Goal: Task Accomplishment & Management: Manage account settings

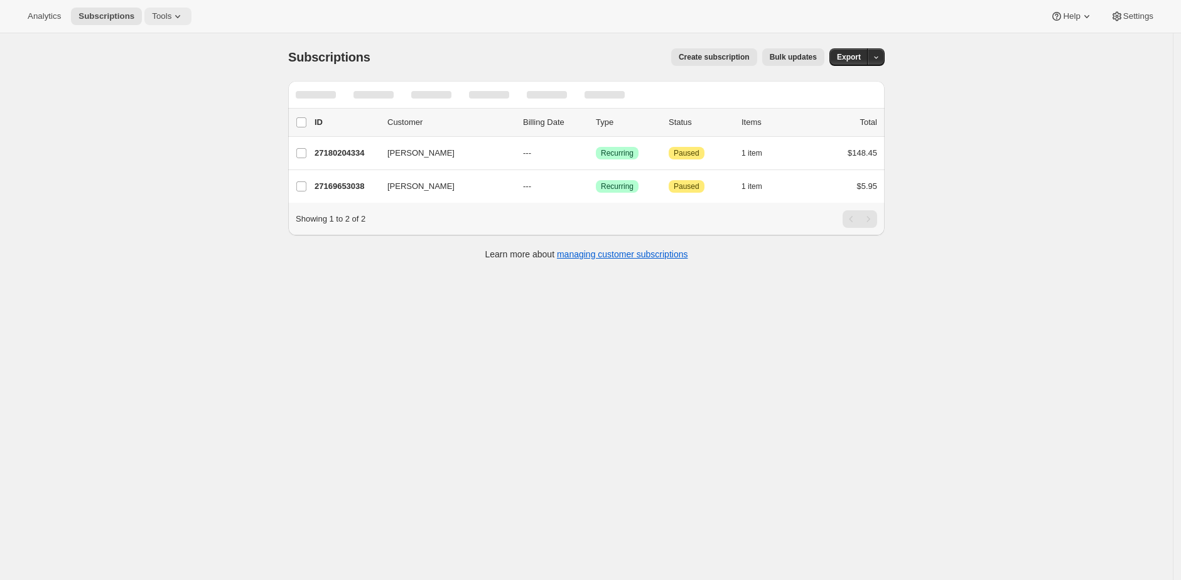
click at [172, 21] on button "Tools" at bounding box center [167, 17] width 47 height 18
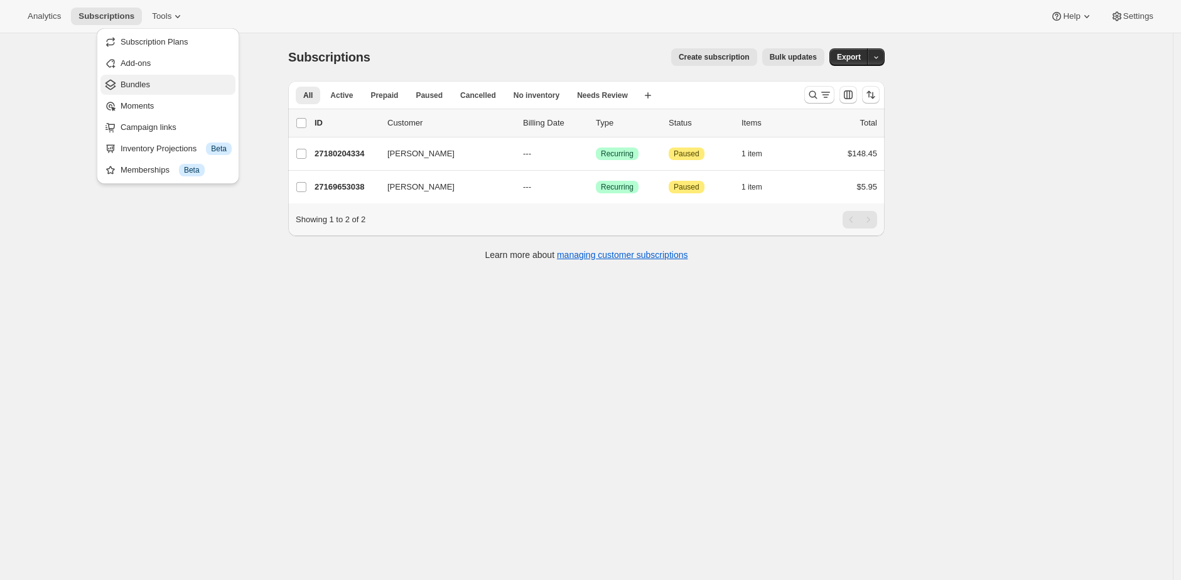
click at [168, 87] on span "Bundles" at bounding box center [176, 84] width 111 height 13
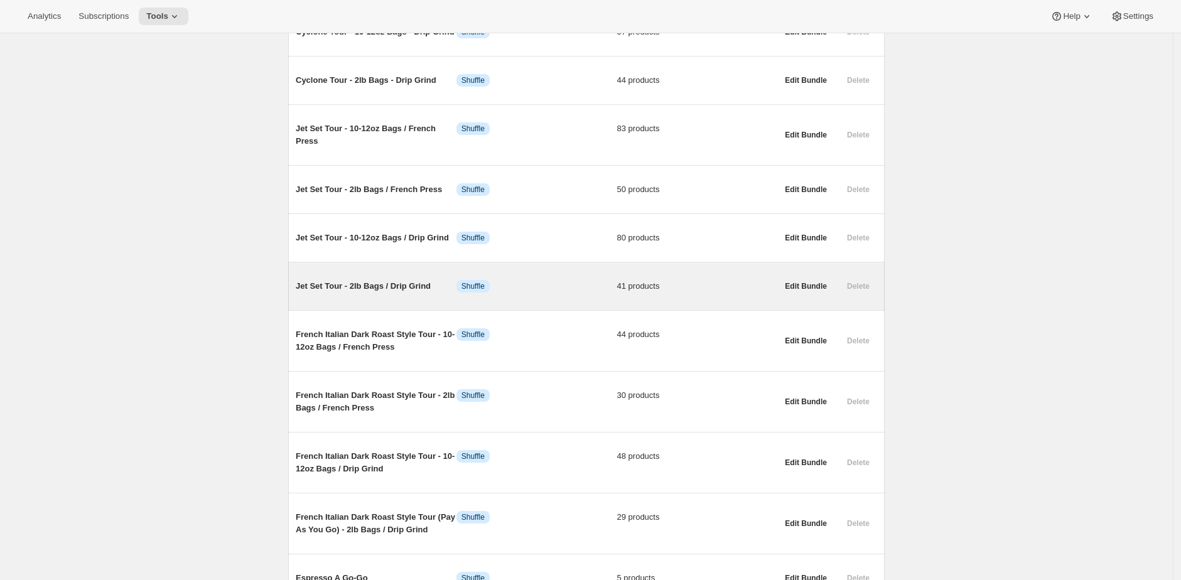
scroll to position [1189, 0]
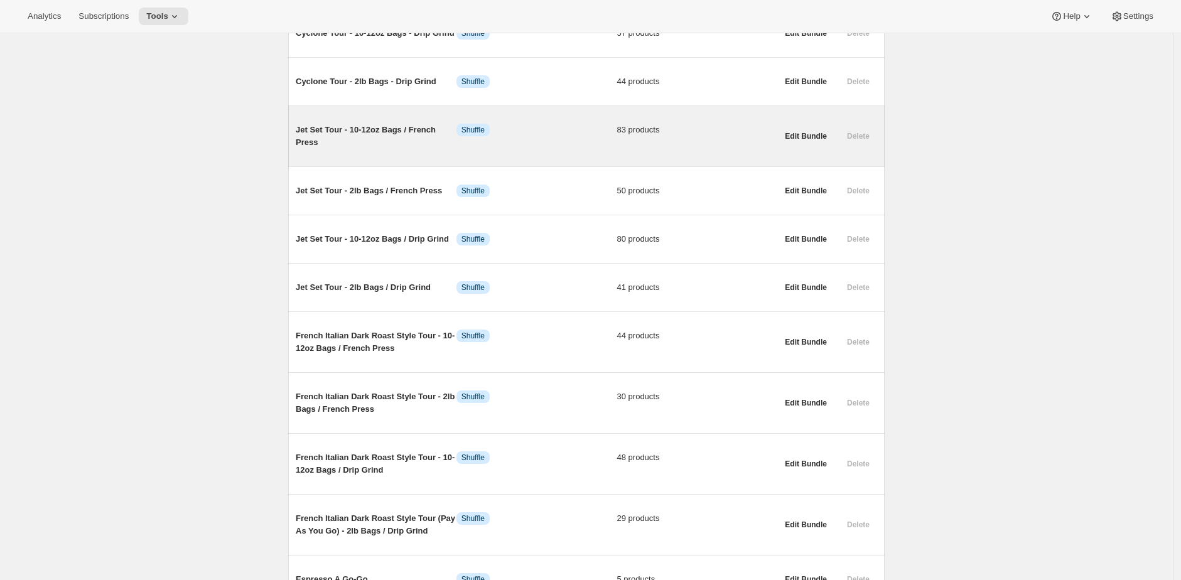
click at [438, 149] on span "Jet Set Tour - 10-12oz Bags / French Press" at bounding box center [376, 136] width 161 height 25
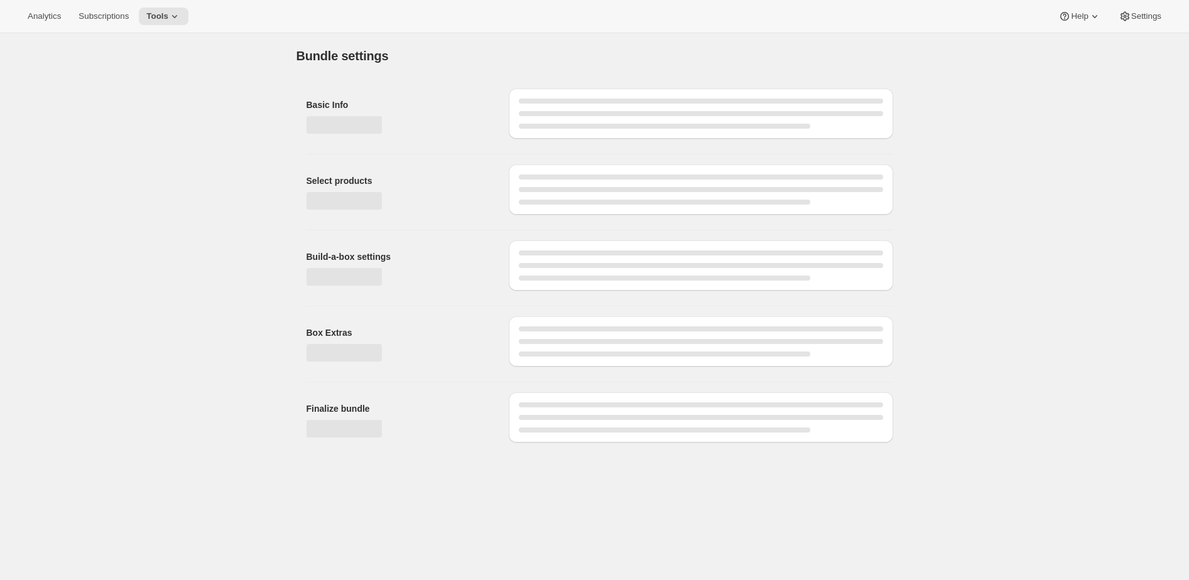
type input "Jet Set Tour - 10-12oz Bags / French Press"
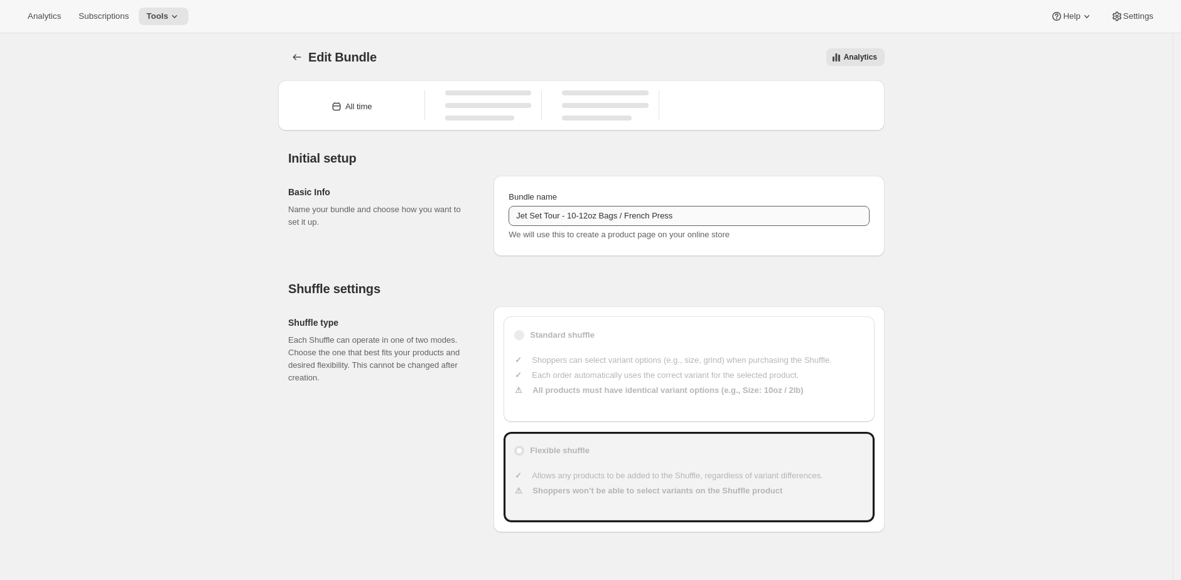
type input "23"
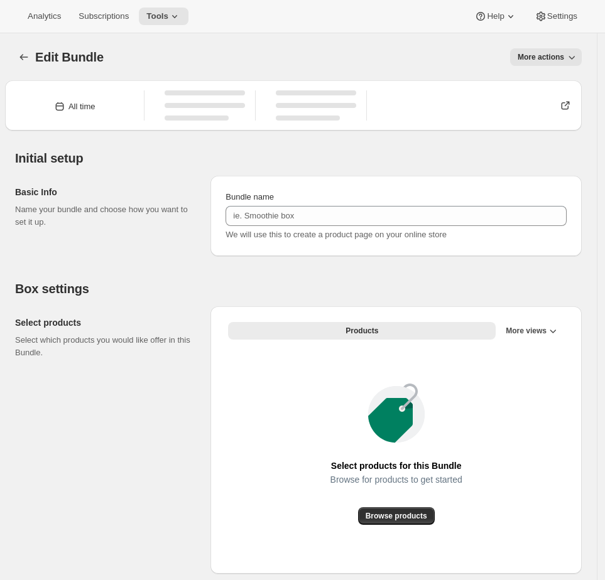
type input "Jet Set Tour - 10-12oz Bags / French Press"
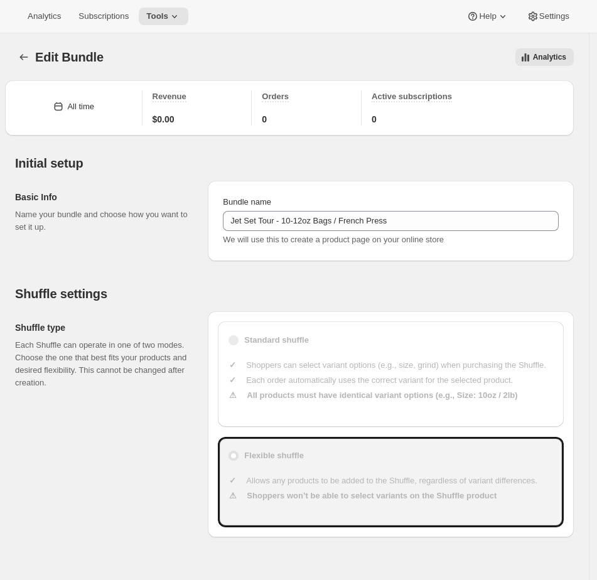
type input "23"
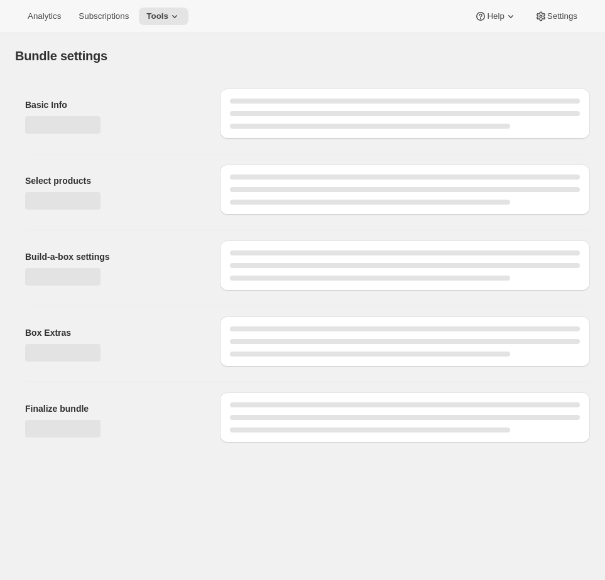
type input "Jet Set Tour - 10-12oz Bags / French Press"
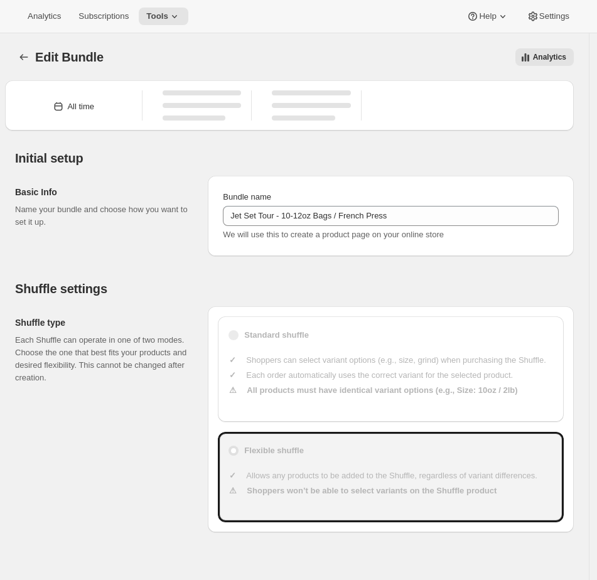
type input "23"
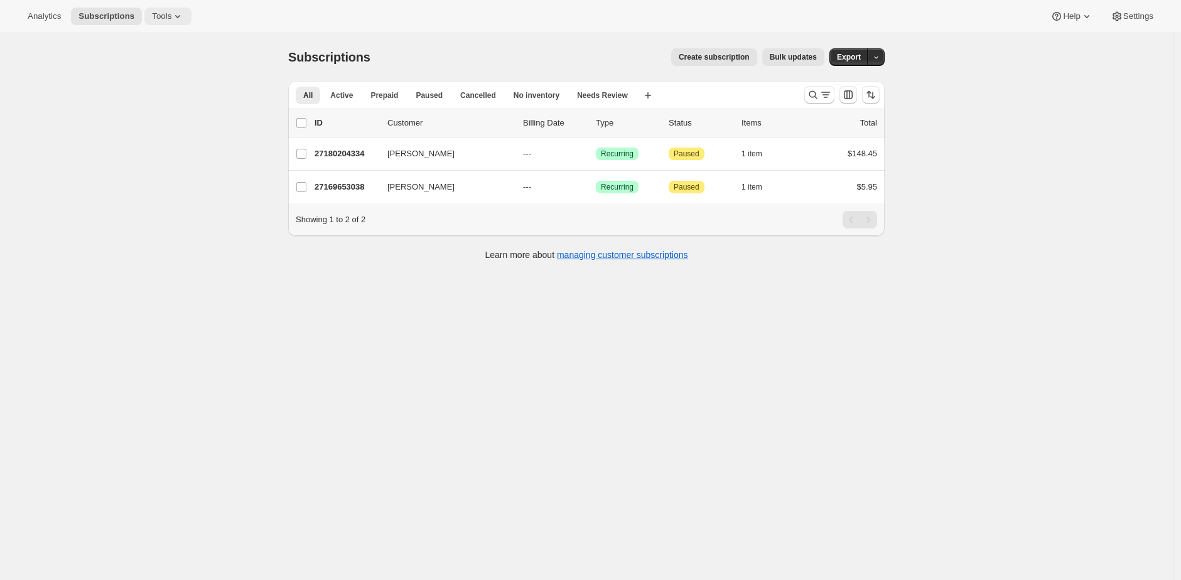
click at [176, 17] on icon at bounding box center [177, 16] width 13 height 13
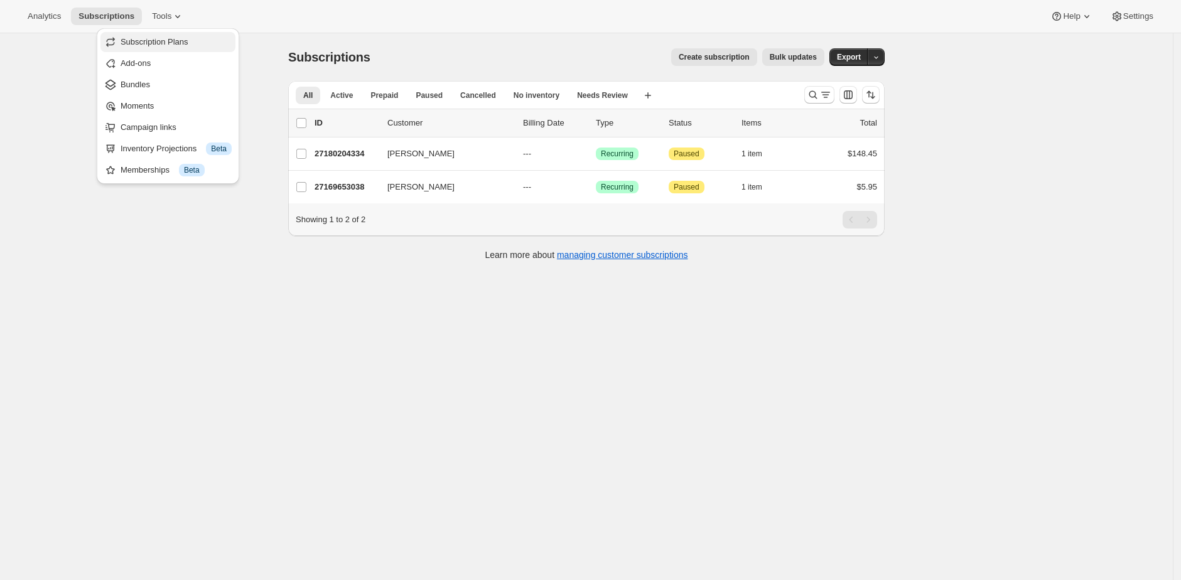
click at [174, 45] on span "Subscription Plans" at bounding box center [155, 41] width 68 height 9
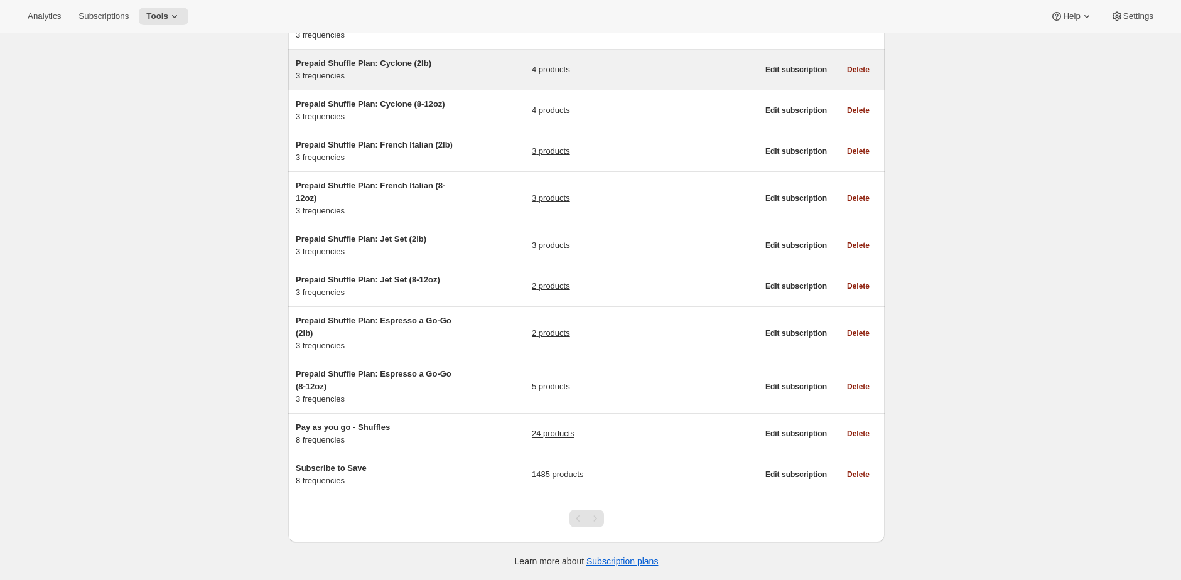
scroll to position [161, 0]
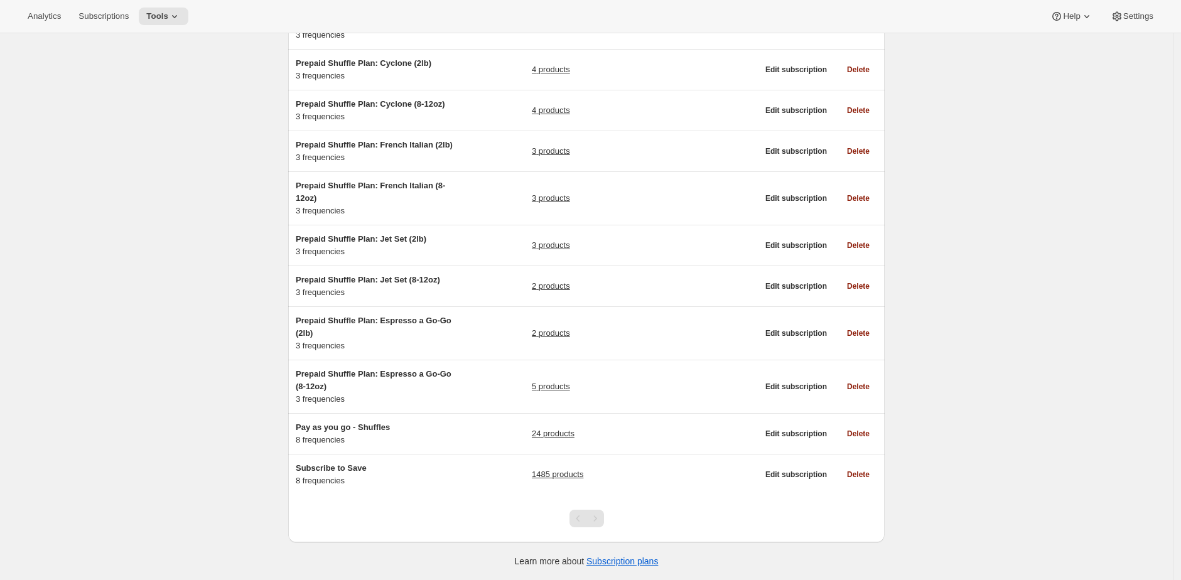
click at [190, 149] on div "Subscription plans. This page is ready Subscription plans Create Clear Showing …" at bounding box center [586, 232] width 1173 height 696
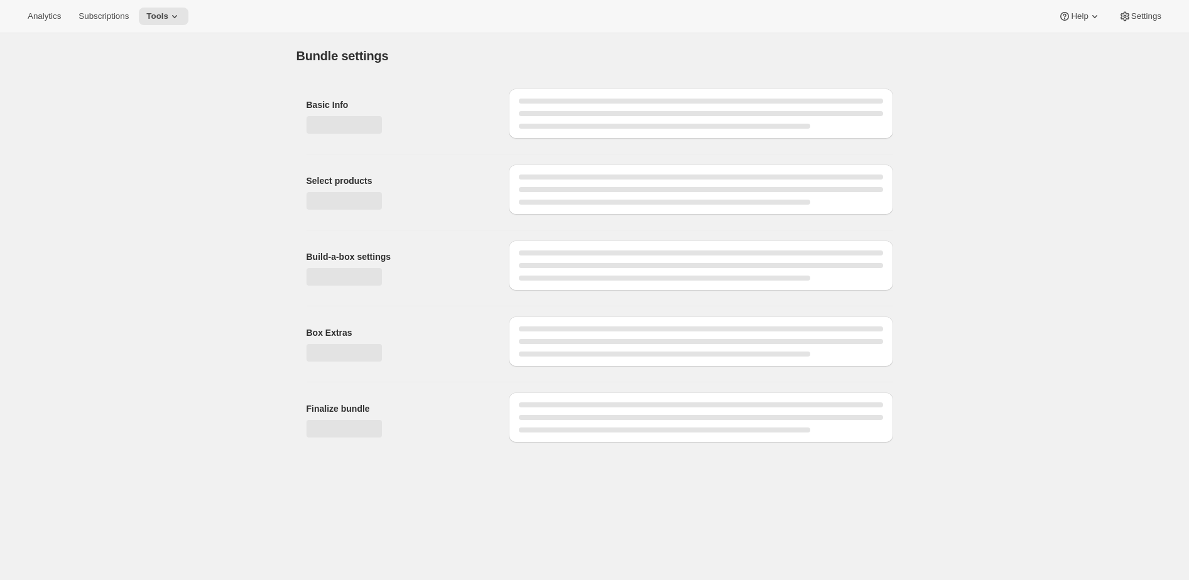
type input "Cyclone Tour - 10-12oz Bags - Drip Grind"
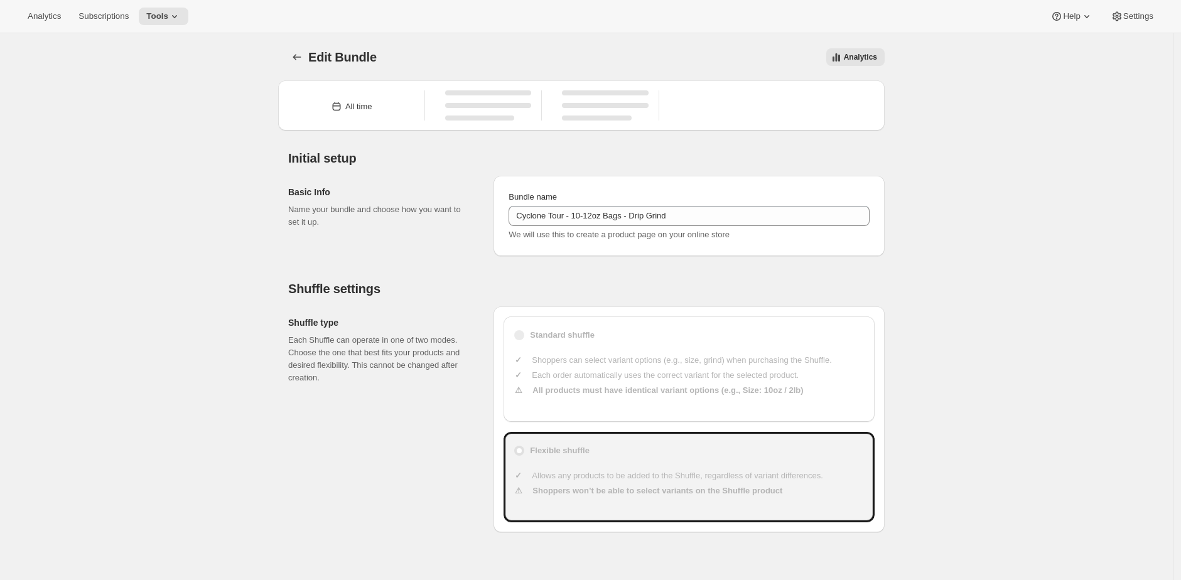
type input "23"
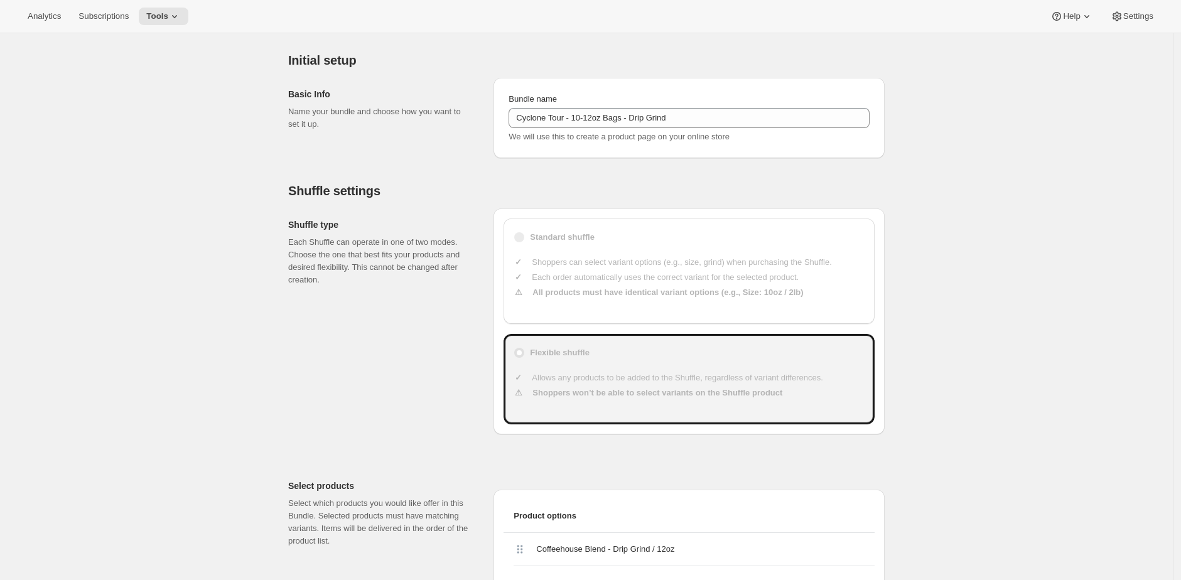
scroll to position [90, 0]
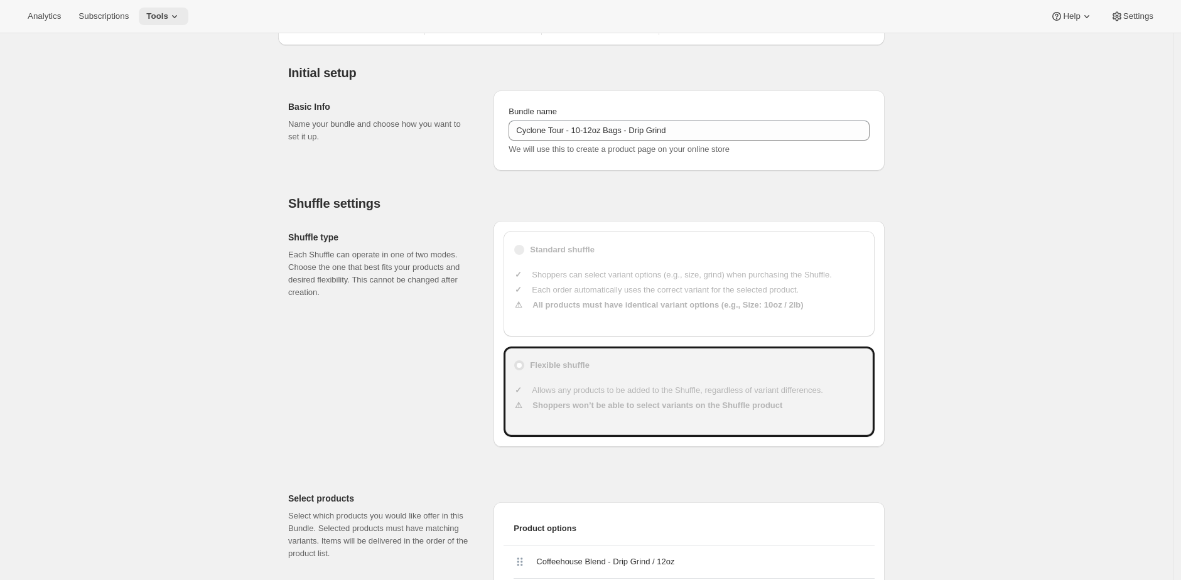
click at [188, 19] on button "Tools" at bounding box center [164, 17] width 50 height 18
click at [205, 46] on span "Subscription Plans" at bounding box center [174, 42] width 111 height 13
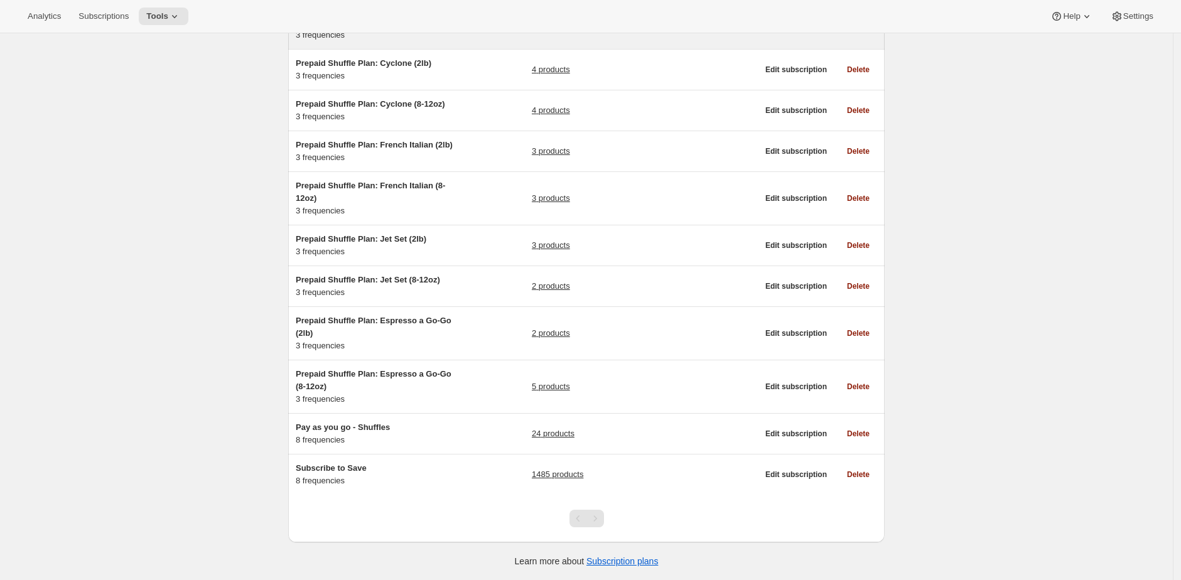
scroll to position [161, 0]
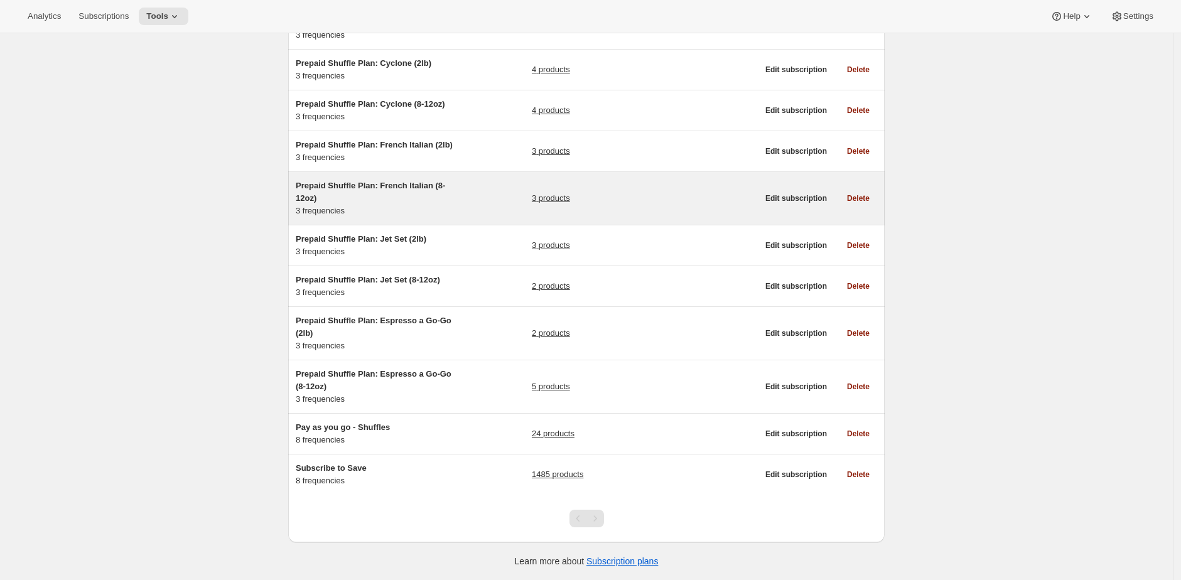
click at [309, 192] on h5 "Prepaid Shuffle Plan: French Italian (8-12oz)" at bounding box center [374, 192] width 157 height 25
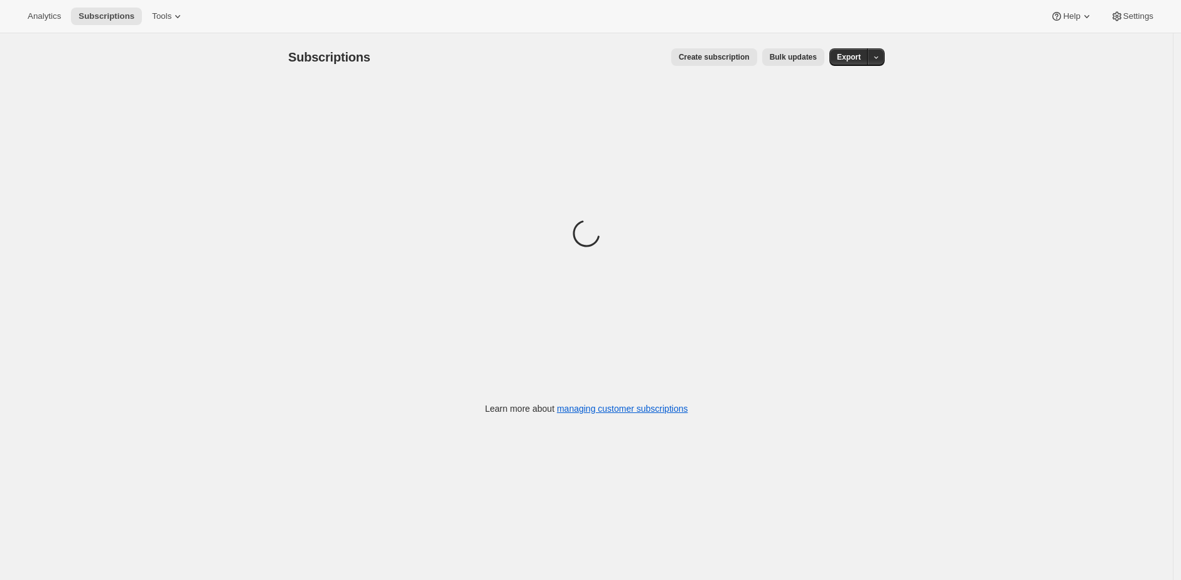
click at [232, 170] on div "Subscriptions. This page is ready Subscriptions Create subscription Bulk update…" at bounding box center [586, 323] width 1173 height 580
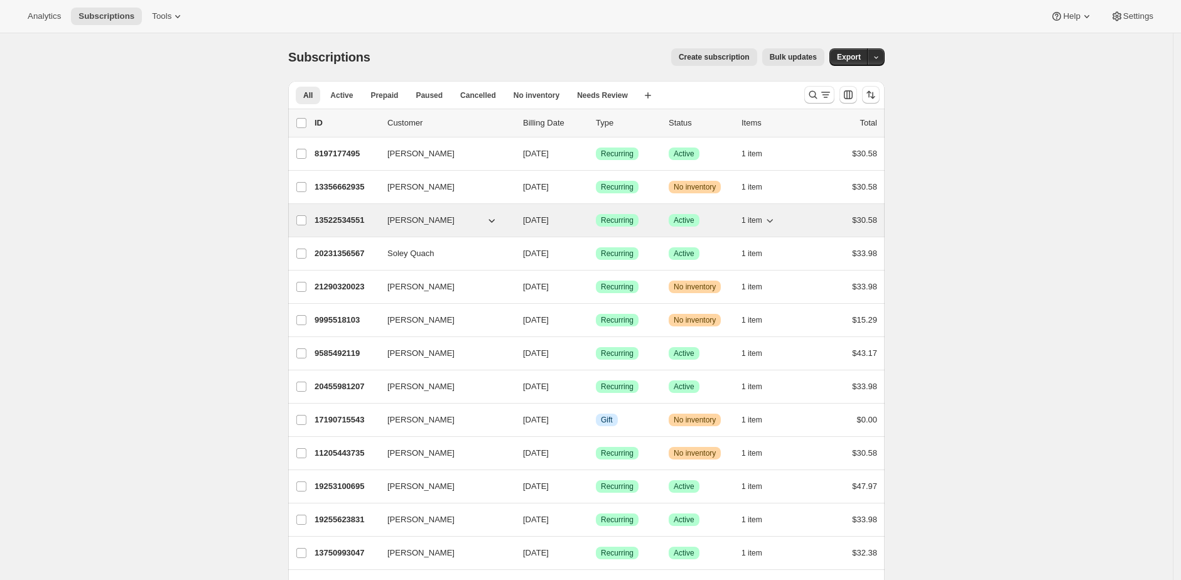
click at [343, 222] on p "13522534551" at bounding box center [346, 220] width 63 height 13
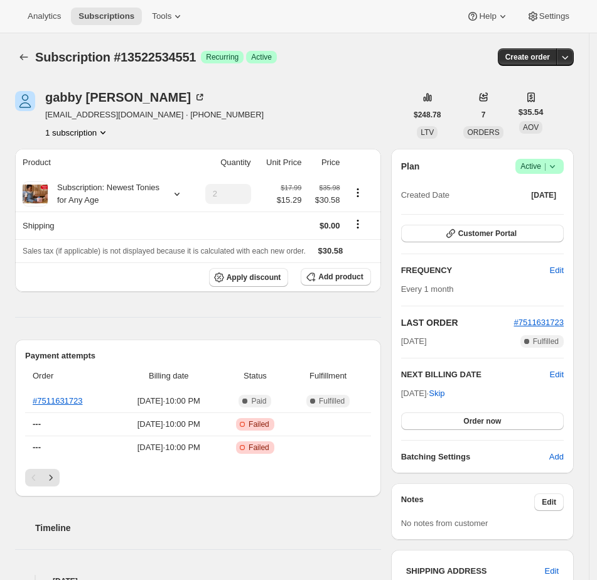
click at [312, 76] on div "Subscription #13522534551. This page is ready Subscription #13522534551 Success…" at bounding box center [294, 57] width 559 height 48
